Goal: Task Accomplishment & Management: Use online tool/utility

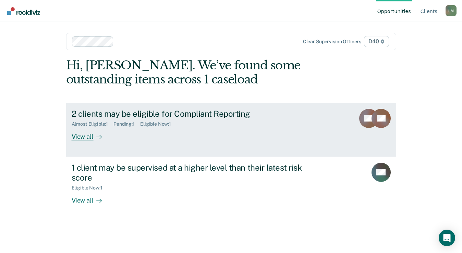
click at [202, 113] on div "2 clients may be eligible for Compliant Reporting" at bounding box center [192, 114] width 241 height 10
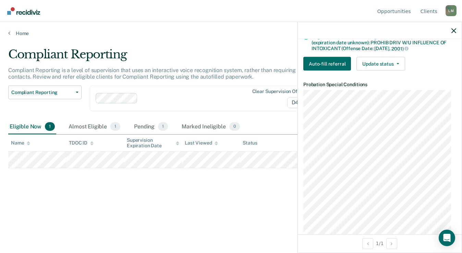
scroll to position [206, 0]
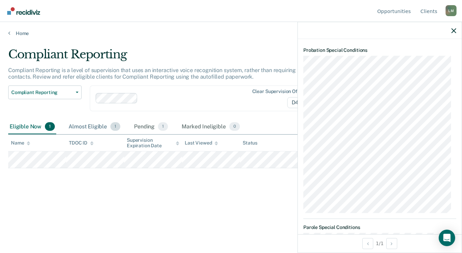
click at [98, 123] on div "Almost Eligible 1" at bounding box center [94, 126] width 54 height 15
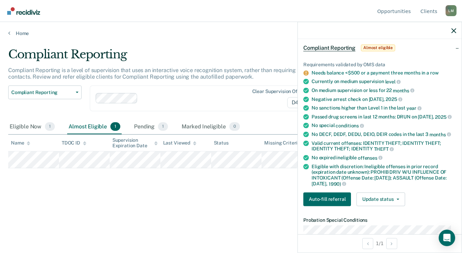
scroll to position [0, 0]
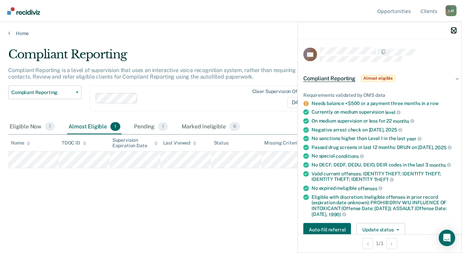
click at [453, 31] on icon "button" at bounding box center [453, 30] width 5 height 5
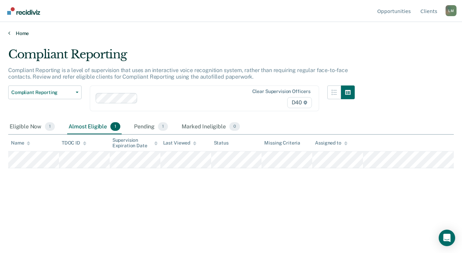
click at [19, 32] on link "Home" at bounding box center [231, 33] width 446 height 6
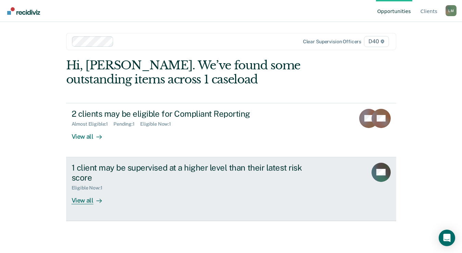
click at [79, 198] on div "View all" at bounding box center [91, 197] width 38 height 13
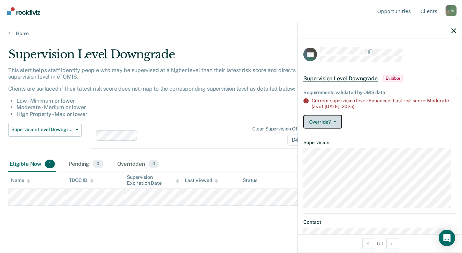
click at [335, 119] on button "Override?" at bounding box center [322, 121] width 39 height 14
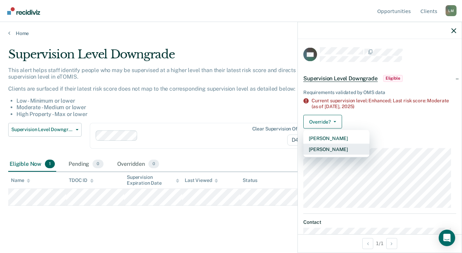
click at [339, 153] on button "Mark Overridden" at bounding box center [336, 148] width 66 height 11
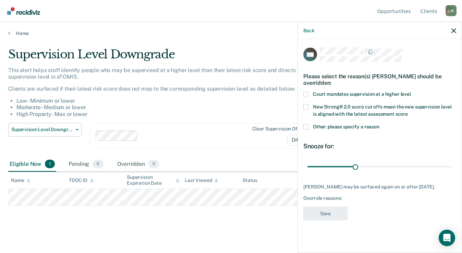
click at [352, 126] on span "Other: please specify a reason" at bounding box center [346, 125] width 66 height 5
click at [379, 124] on input "Other: please specify a reason" at bounding box center [379, 124] width 0 height 0
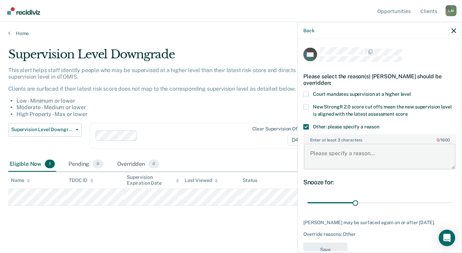
click at [353, 150] on textarea "Enter at least 3 characters 0 / 1600" at bounding box center [379, 156] width 151 height 25
click at [430, 156] on textarea "Offender had a zero tolerance violation" at bounding box center [379, 156] width 151 height 25
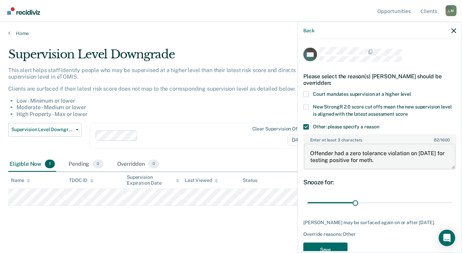
scroll to position [23, 0]
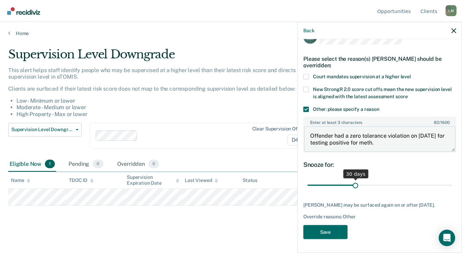
type textarea "Offender had a zero tolerance violation on 4/15/25 for testing positive for met…"
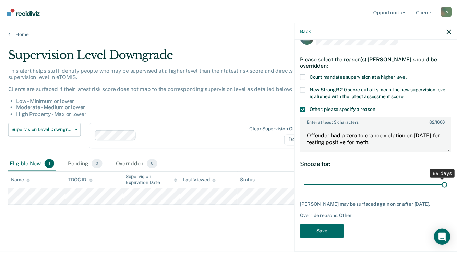
scroll to position [17, 0]
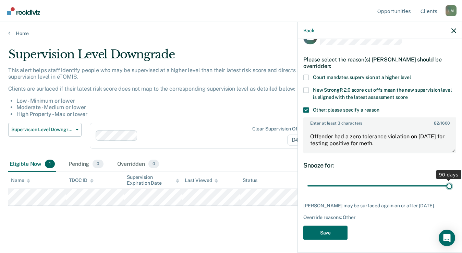
drag, startPoint x: 354, startPoint y: 178, endPoint x: 449, endPoint y: 179, distance: 94.3
type input "90"
click at [449, 180] on input "range" at bounding box center [379, 186] width 145 height 12
click at [330, 227] on button "Save" at bounding box center [325, 232] width 44 height 14
